Goal: Information Seeking & Learning: Learn about a topic

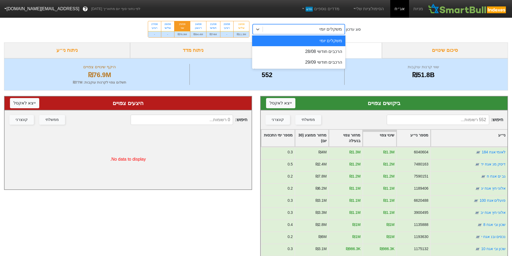
click at [270, 27] on div "משקלים יומי" at bounding box center [304, 29] width 82 height 10
click at [315, 63] on div "הרכבים חודשי 29/09" at bounding box center [298, 62] width 93 height 11
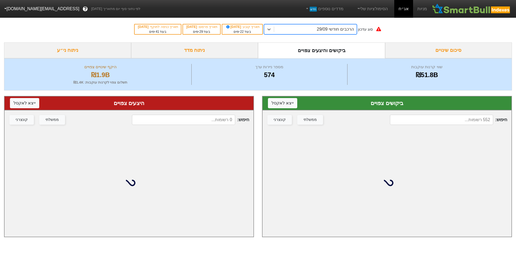
click at [226, 51] on div "ניתוח מדד" at bounding box center [194, 50] width 127 height 16
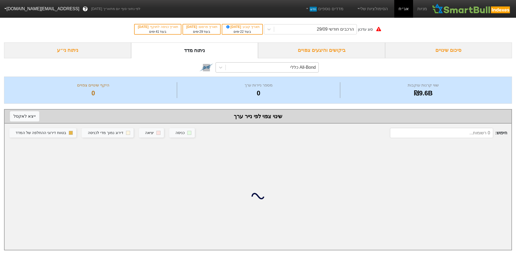
click at [300, 67] on div "All-Bond כללי" at bounding box center [303, 67] width 26 height 6
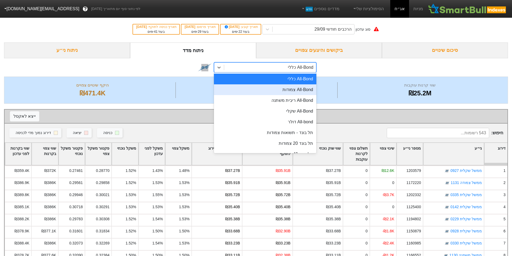
scroll to position [36, 0]
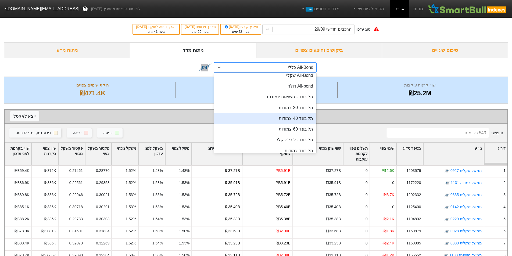
click at [302, 115] on div "תל בונד 40 צמודות" at bounding box center [265, 118] width 102 height 11
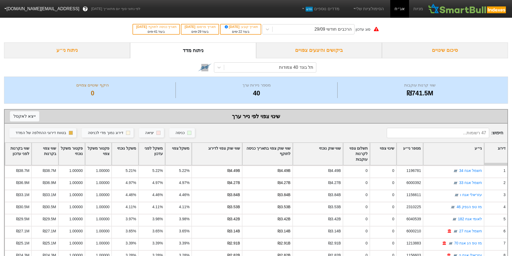
click at [224, 154] on div "שווי שוק צפוי לדירוג" at bounding box center [217, 154] width 50 height 22
